Goal: Task Accomplishment & Management: Manage account settings

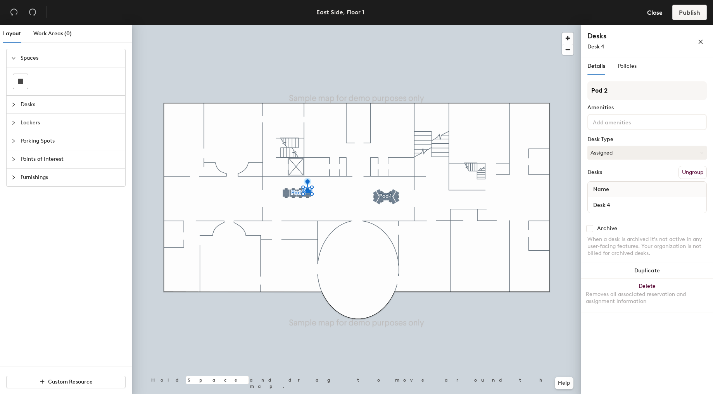
click at [607, 226] on div "Archive" at bounding box center [607, 229] width 20 height 6
click at [590, 225] on input "checkbox" at bounding box center [589, 228] width 7 height 7
checkbox input "true"
click at [690, 8] on button "Publish" at bounding box center [689, 13] width 34 height 16
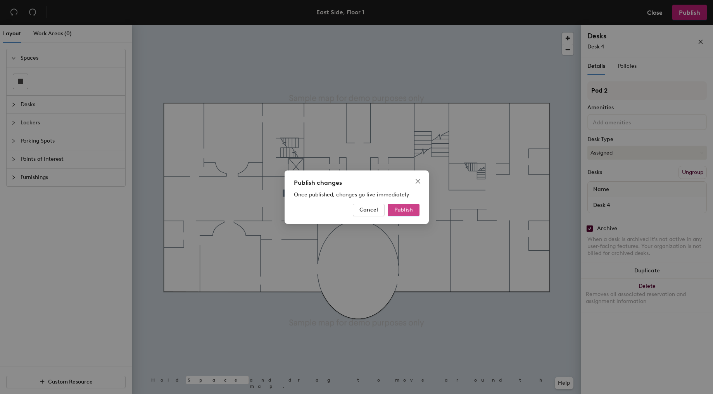
click at [403, 209] on span "Publish" at bounding box center [403, 210] width 19 height 7
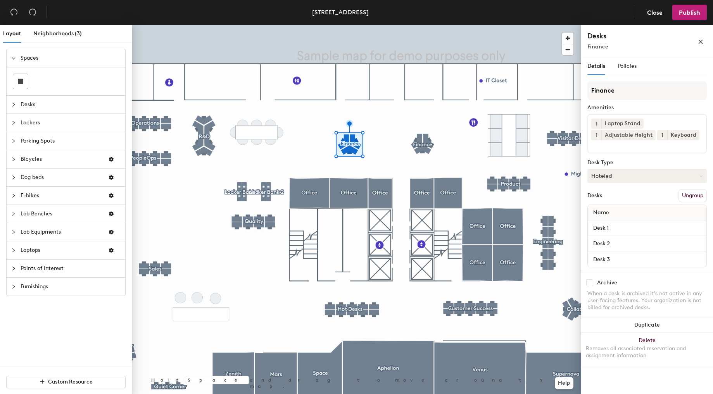
click at [619, 178] on button "Hoteled" at bounding box center [646, 176] width 119 height 14
click at [616, 199] on div "Assigned" at bounding box center [627, 200] width 78 height 12
click at [690, 7] on button "Publish" at bounding box center [689, 13] width 34 height 16
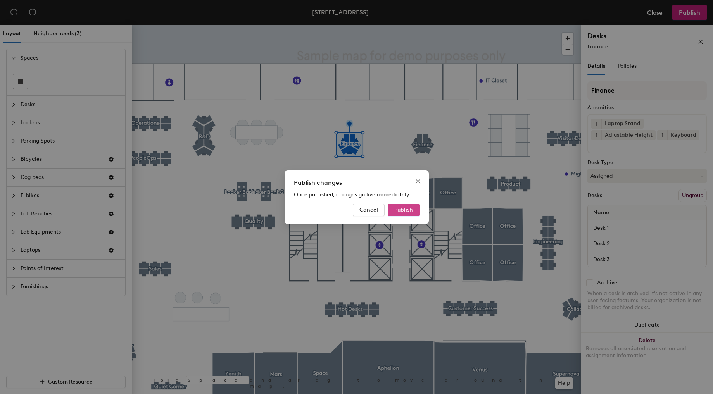
click at [405, 209] on span "Publish" at bounding box center [403, 210] width 19 height 7
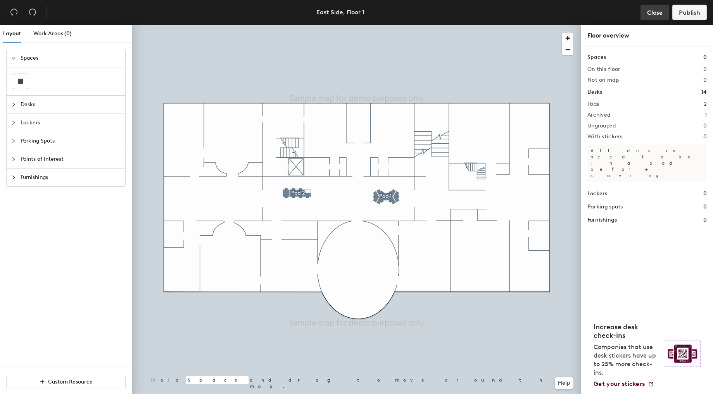
click at [655, 12] on span "Close" at bounding box center [655, 12] width 16 height 7
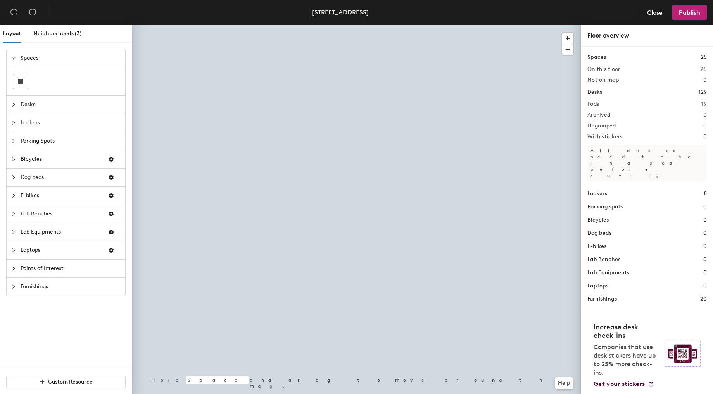
click at [649, 14] on span "Close" at bounding box center [655, 12] width 16 height 7
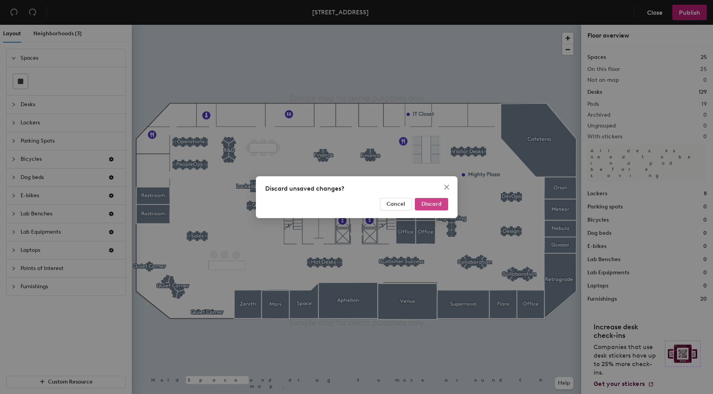
click at [426, 205] on span "Discard" at bounding box center [431, 204] width 20 height 7
